Goal: Find specific page/section: Find specific page/section

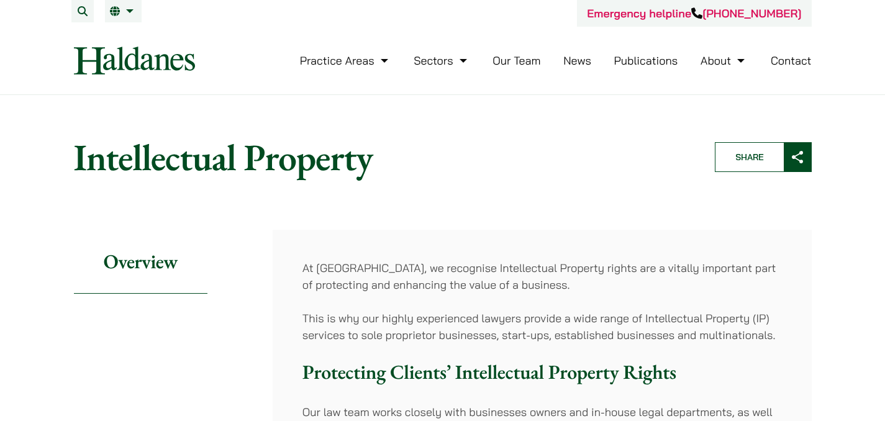
click at [507, 55] on link "Our Team" at bounding box center [516, 60] width 48 height 14
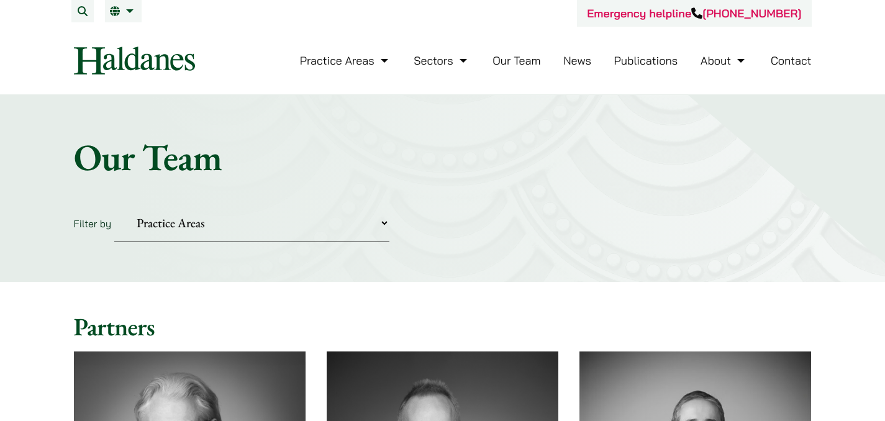
click at [324, 231] on select "Practice Areas Antitrust and Competition Civil Litigation & Dispute Resolution …" at bounding box center [251, 223] width 275 height 38
select select "media-entertainment-sports"
click at [114, 204] on select "Practice Areas Antitrust and Competition Civil Litigation & Dispute Resolution …" at bounding box center [251, 223] width 275 height 38
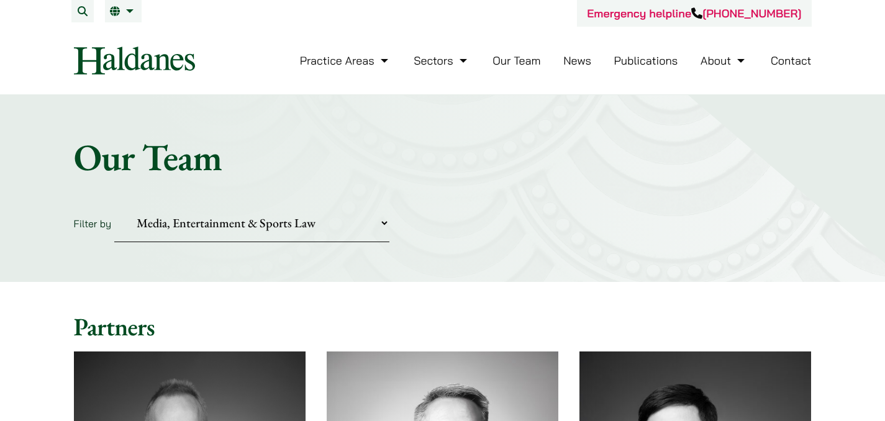
click at [533, 61] on link "Our Team" at bounding box center [516, 60] width 48 height 14
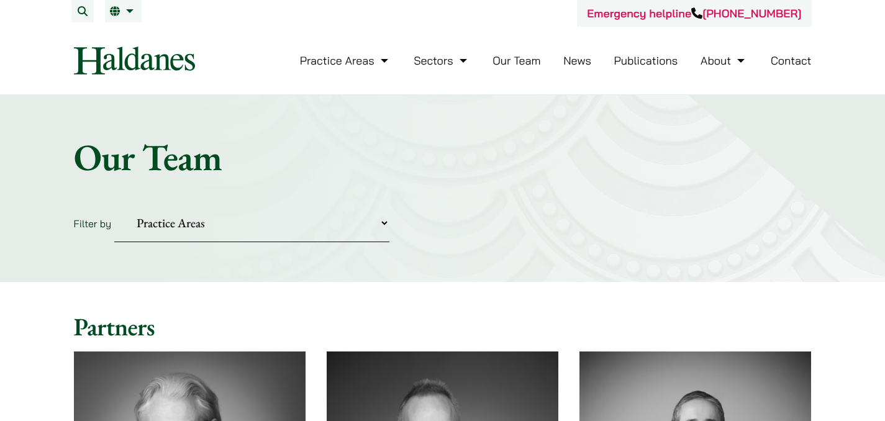
click at [202, 222] on select "Practice Areas Antitrust and Competition Civil Litigation & Dispute Resolution …" at bounding box center [251, 223] width 275 height 38
click at [798, 63] on link "Contact" at bounding box center [791, 60] width 41 height 14
